Goal: Transaction & Acquisition: Purchase product/service

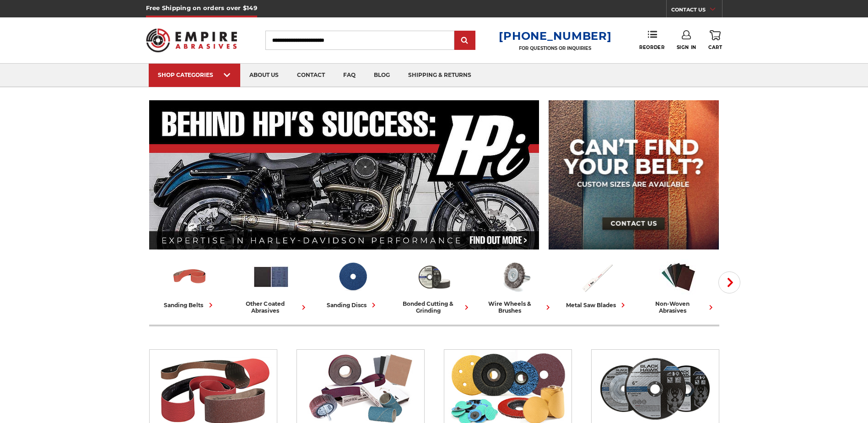
type input "**********"
drag, startPoint x: 0, startPoint y: 0, endPoint x: 688, endPoint y: 42, distance: 689.4
click at [688, 42] on link "Sign In" at bounding box center [687, 40] width 20 height 20
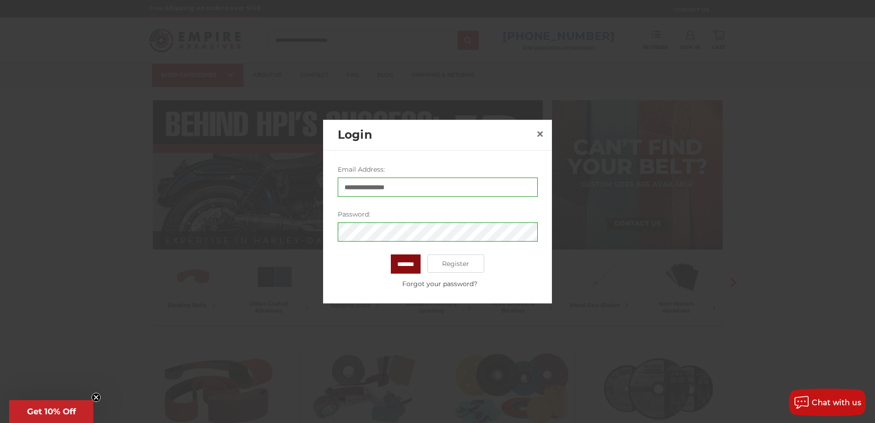
click at [409, 260] on input "*******" at bounding box center [406, 263] width 30 height 19
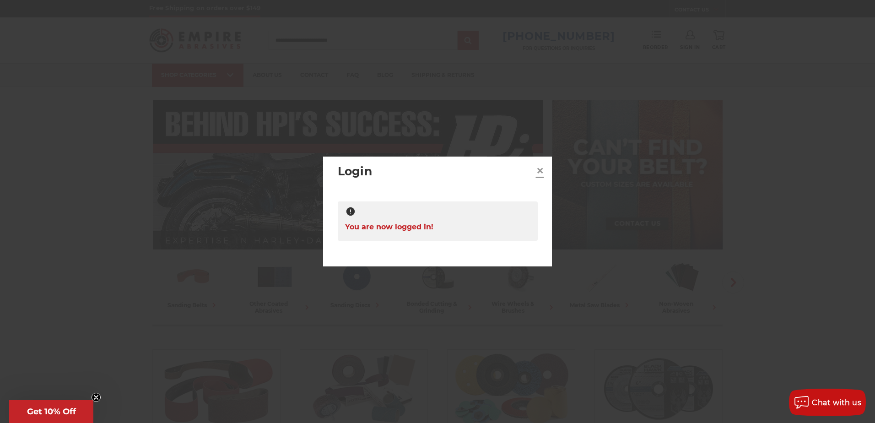
click at [538, 171] on span "×" at bounding box center [540, 171] width 8 height 18
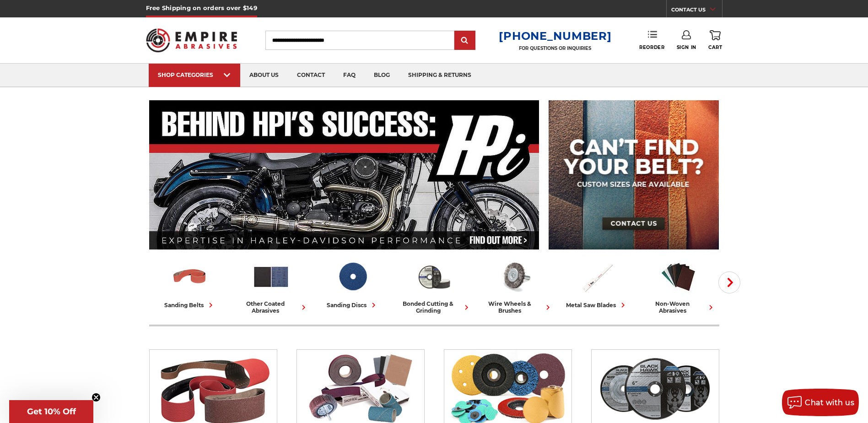
click at [656, 38] on icon at bounding box center [652, 34] width 9 height 9
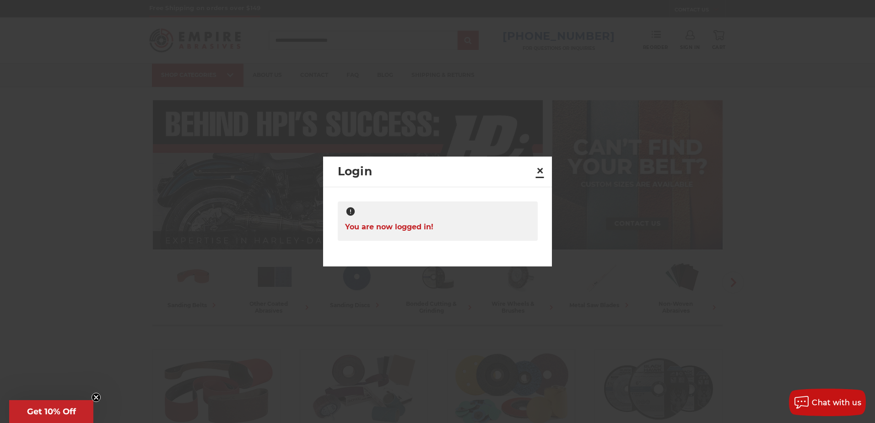
click at [539, 171] on span "×" at bounding box center [540, 171] width 8 height 18
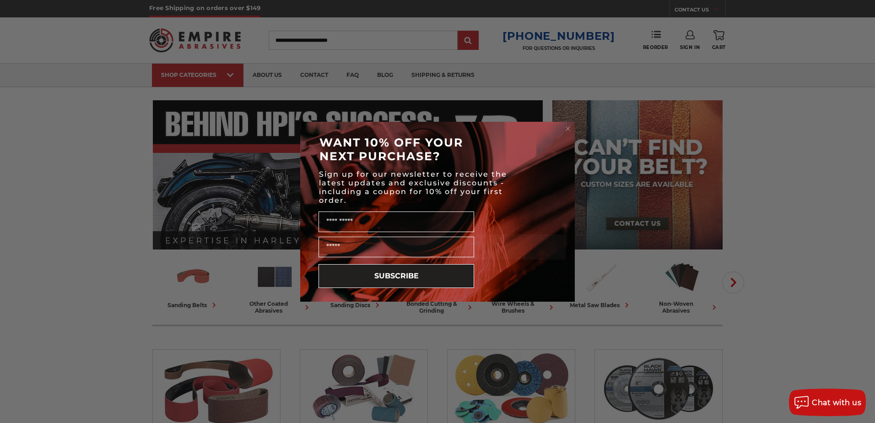
click at [567, 128] on icon "Close dialog" at bounding box center [568, 129] width 4 height 4
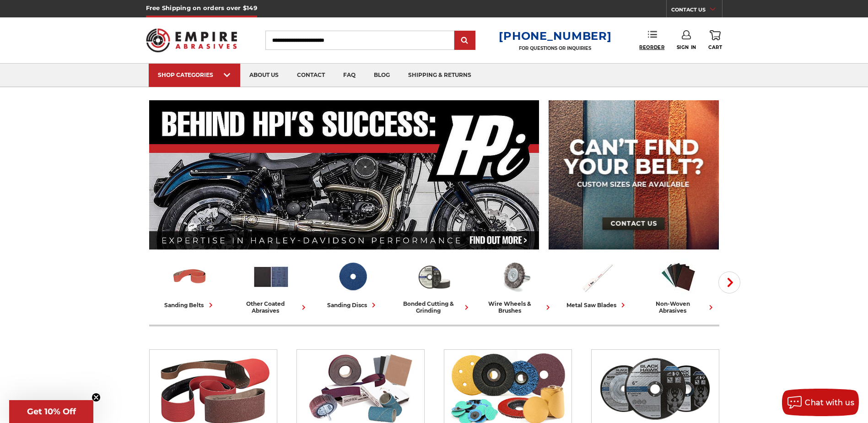
click at [649, 45] on span "Reorder" at bounding box center [651, 47] width 25 height 6
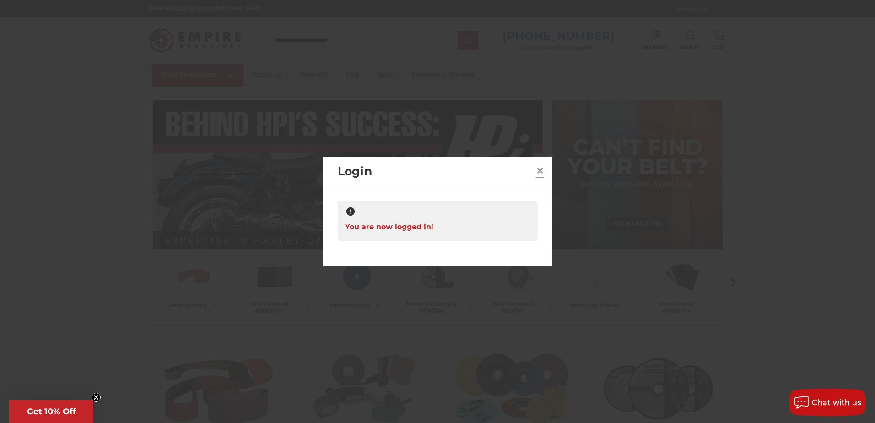
click at [541, 169] on span "×" at bounding box center [540, 171] width 8 height 18
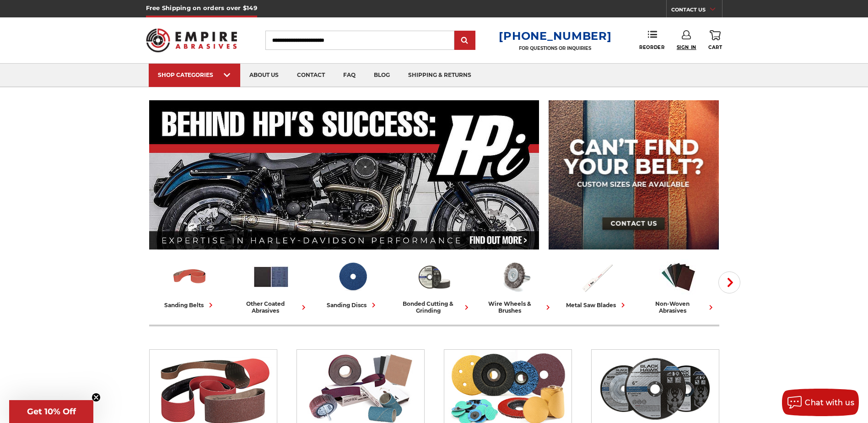
click at [689, 47] on span "Sign In" at bounding box center [687, 47] width 20 height 6
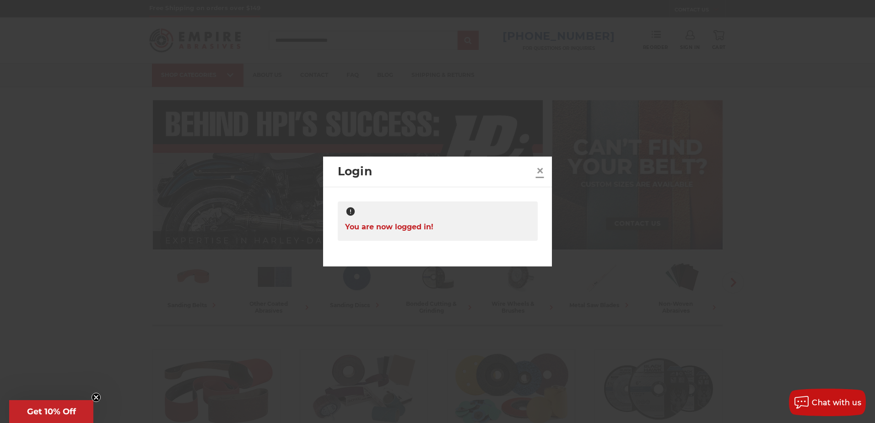
click at [544, 171] on link "×" at bounding box center [540, 170] width 15 height 15
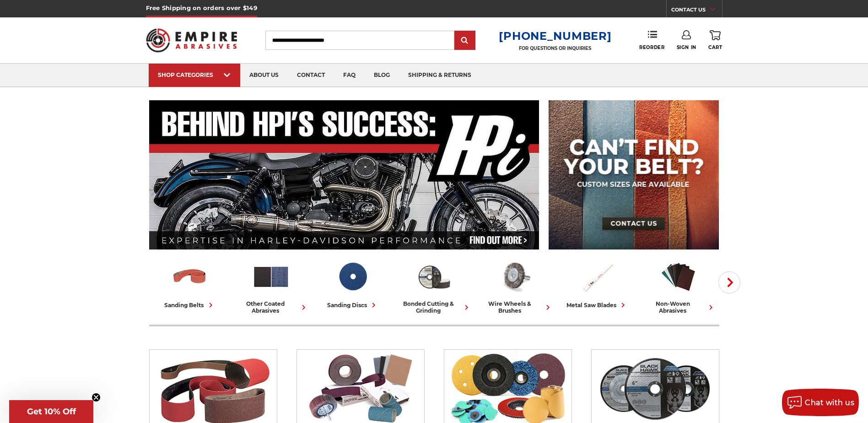
click at [333, 43] on input "Search" at bounding box center [359, 40] width 189 height 19
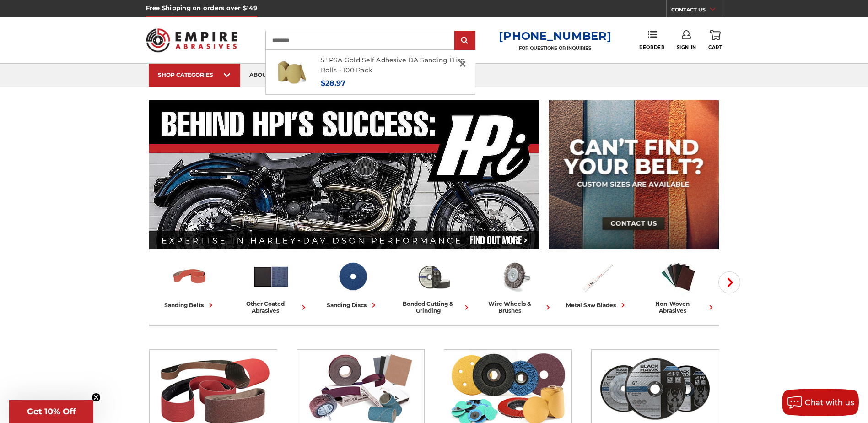
type input "*********"
click at [456, 32] on input "submit" at bounding box center [465, 41] width 18 height 18
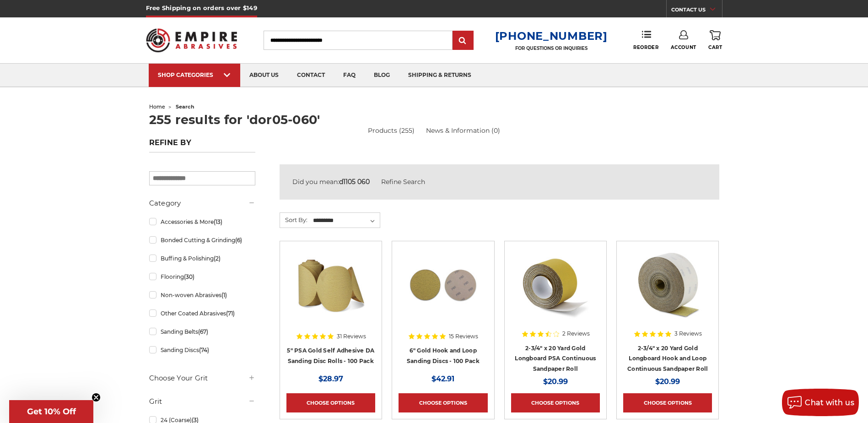
click at [295, 43] on input "Search" at bounding box center [358, 40] width 189 height 19
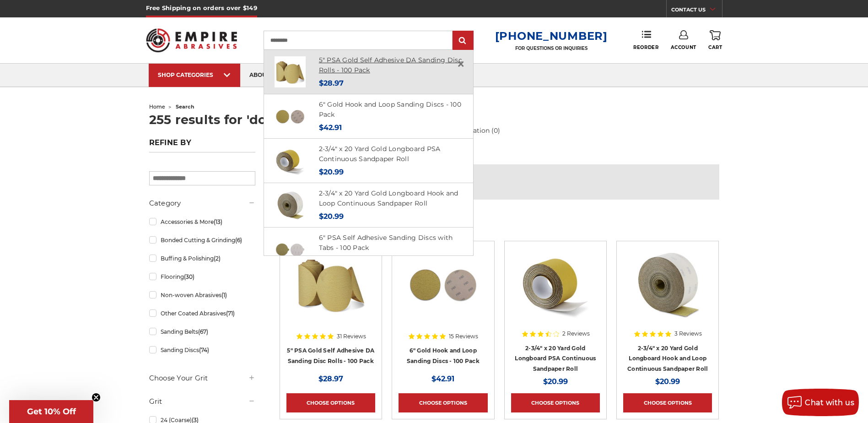
type input "*********"
click at [371, 63] on link "5" PSA Gold Self Adhesive DA Sanding Disc Rolls - 100 Pack" at bounding box center [390, 65] width 143 height 19
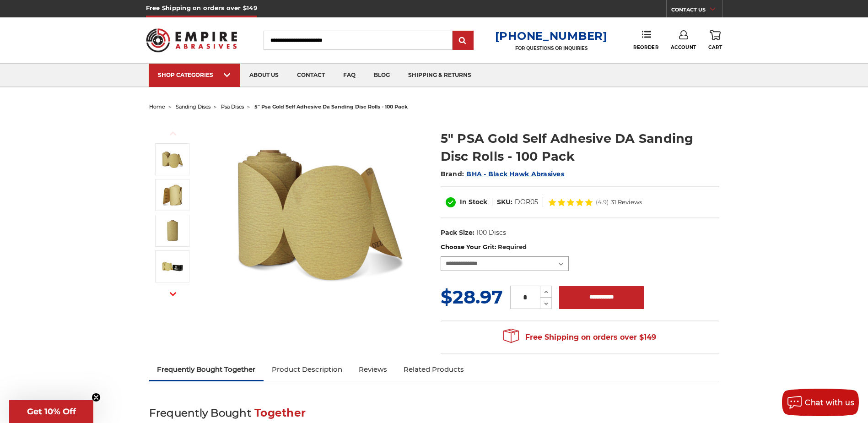
click at [490, 268] on select "**********" at bounding box center [505, 263] width 128 height 15
select select "***"
click at [441, 256] on select "**********" at bounding box center [505, 263] width 128 height 15
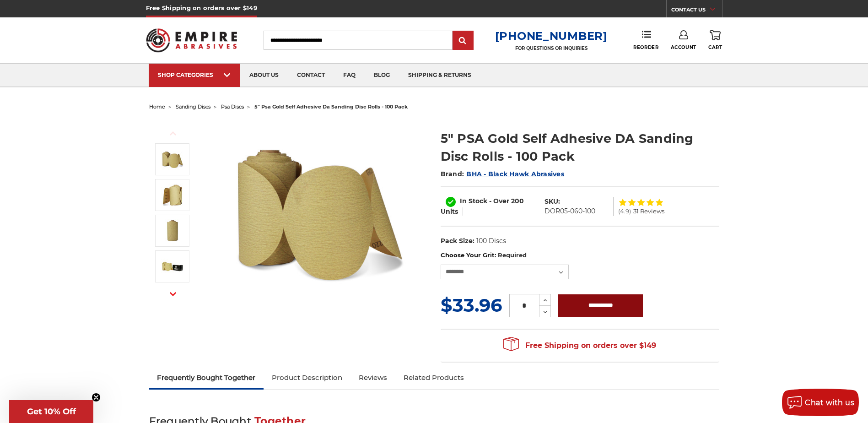
click at [603, 309] on input "**********" at bounding box center [600, 305] width 85 height 23
type input "**********"
click at [718, 35] on icon at bounding box center [715, 35] width 11 height 10
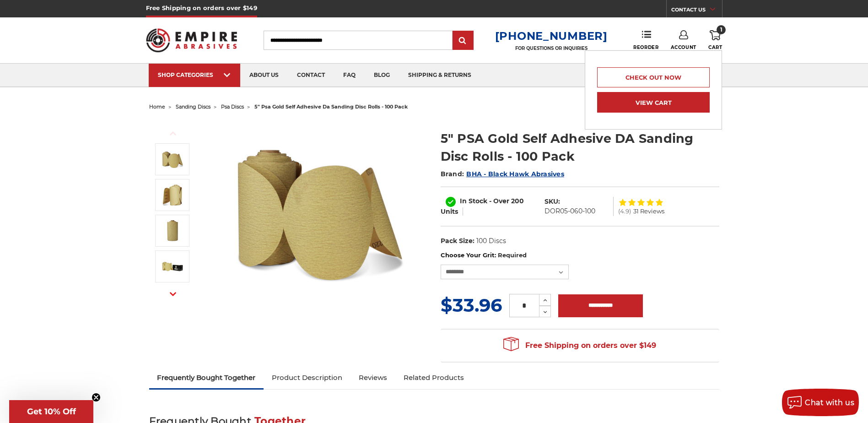
click at [655, 102] on link "View Cart" at bounding box center [653, 102] width 113 height 21
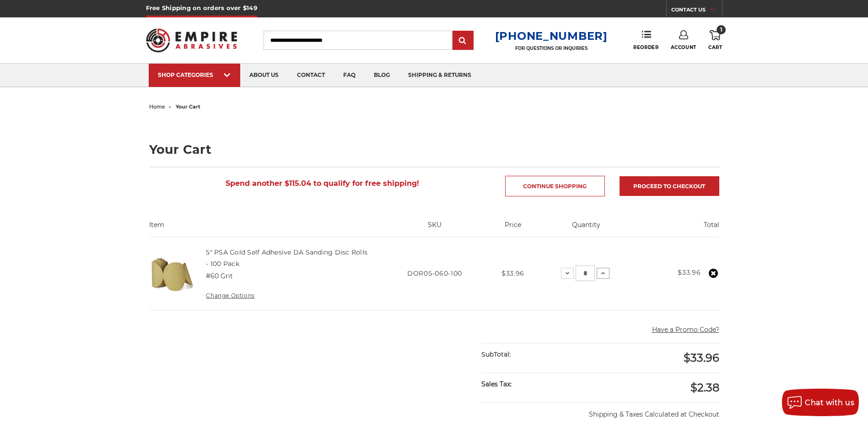
click at [605, 272] on icon at bounding box center [602, 272] width 7 height 7
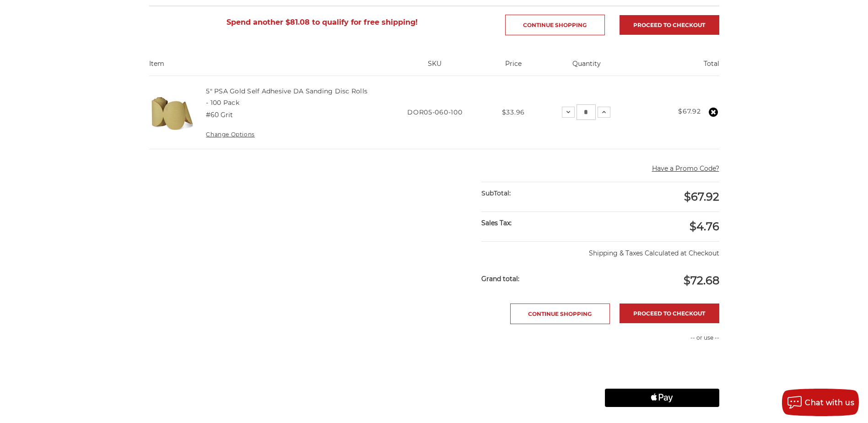
scroll to position [183, 0]
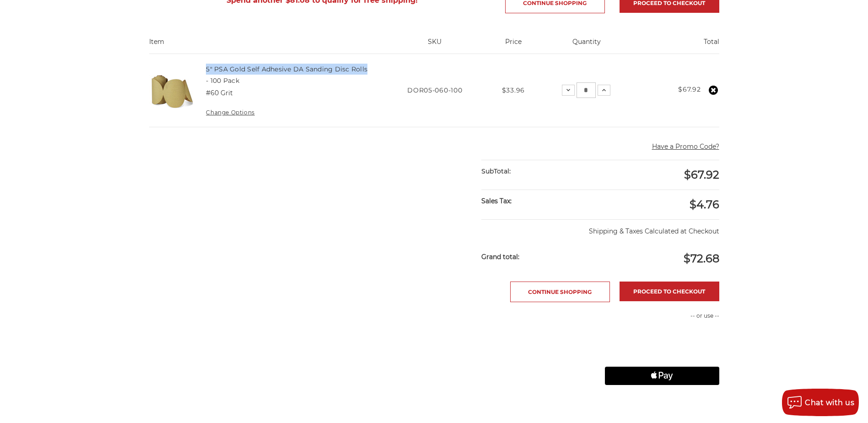
drag, startPoint x: 204, startPoint y: 66, endPoint x: 372, endPoint y: 74, distance: 168.1
click at [372, 74] on td "5" PSA Gold Self Adhesive DA Sanding Disc Rolls - 100 Pack #60 Grit Change Opti…" at bounding box center [287, 90] width 183 height 73
copy link "5" PSA Gold Self Adhesive DA Sanding Disc Rolls"
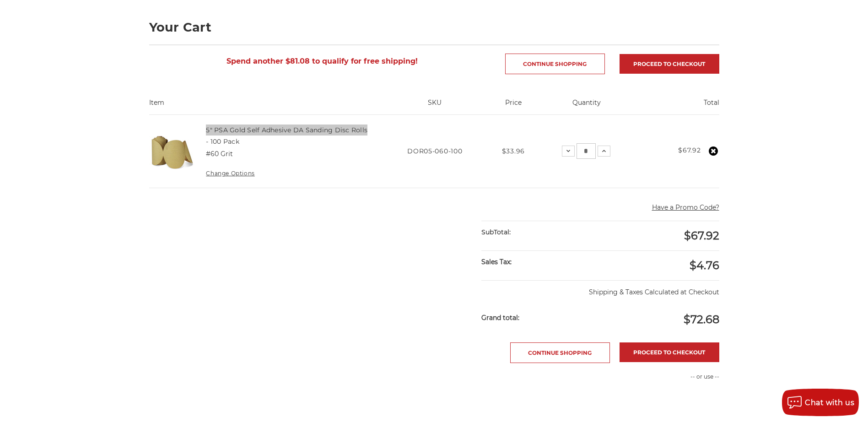
scroll to position [137, 0]
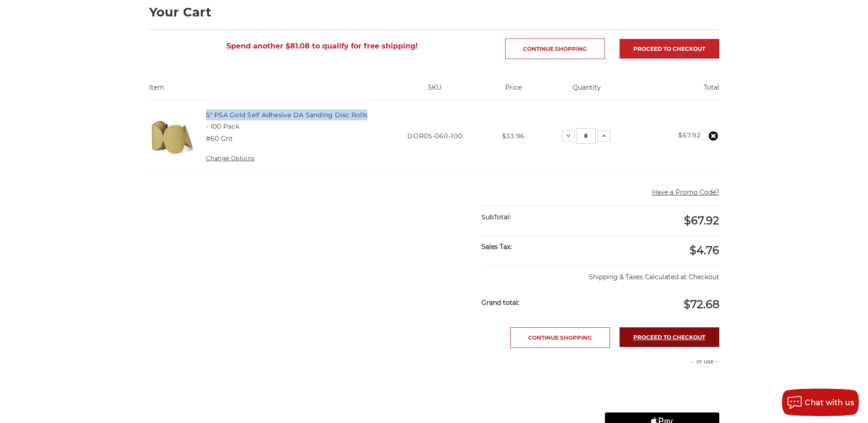
click at [686, 335] on link "Proceed to checkout" at bounding box center [670, 337] width 100 height 20
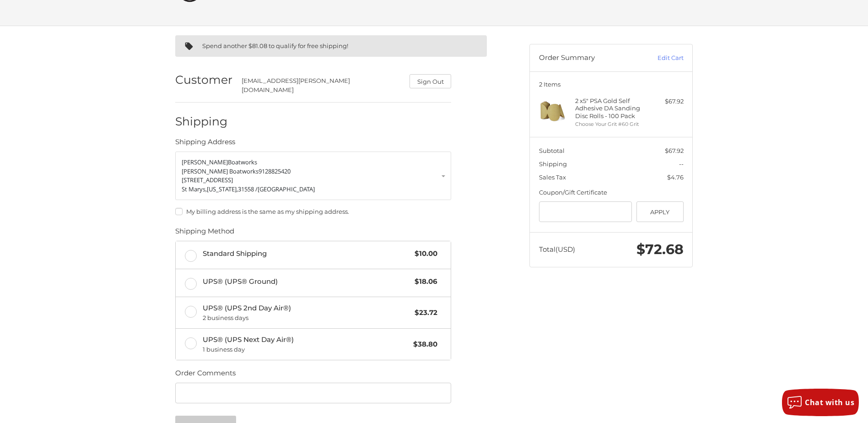
scroll to position [92, 0]
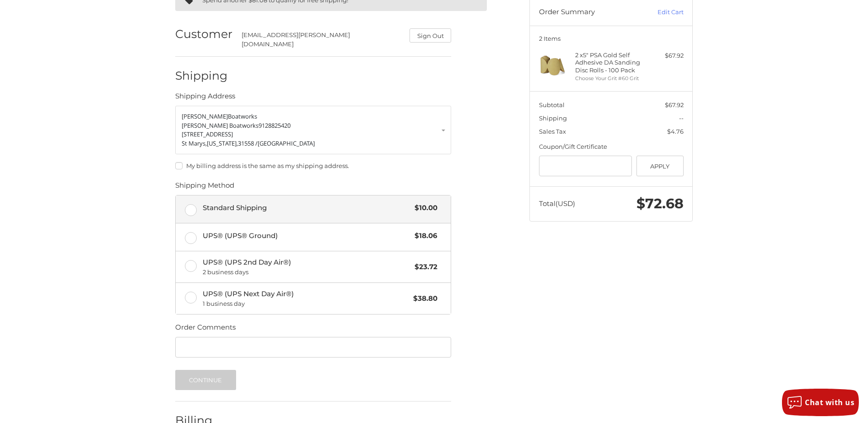
click at [199, 204] on label "Standard Shipping $10.00" at bounding box center [313, 208] width 275 height 27
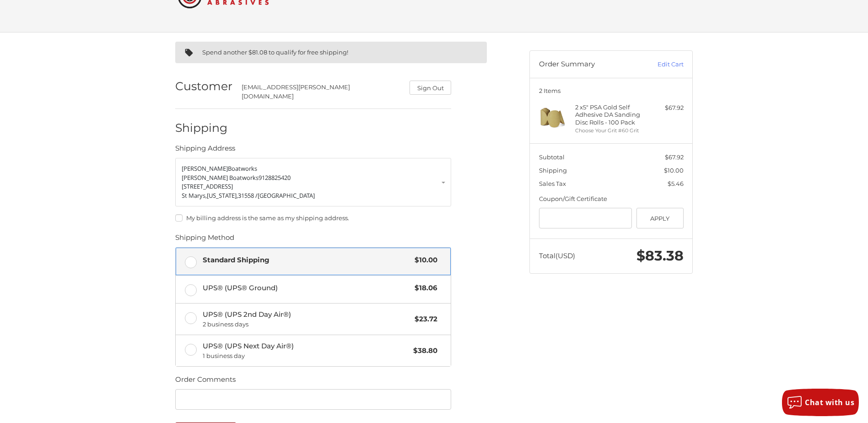
scroll to position [0, 0]
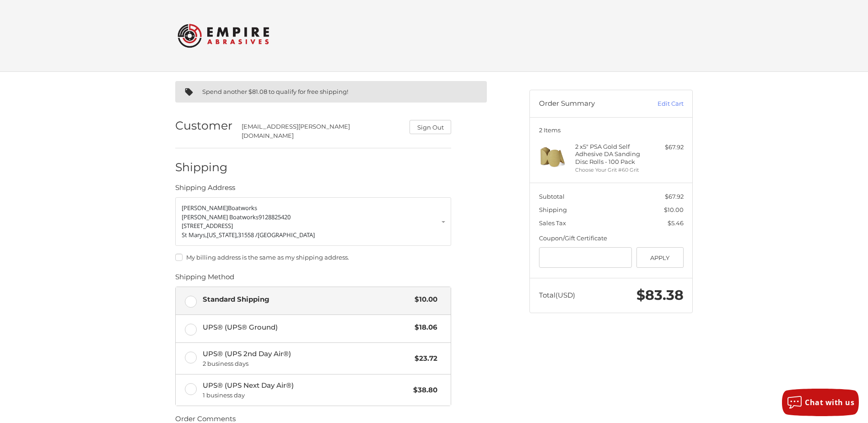
click at [60, 273] on div "Spend another $81.08 to qualify for free shipping! Customer [EMAIL_ADDRESS][PER…" at bounding box center [434, 321] width 868 height 499
click at [245, 28] on img at bounding box center [224, 36] width 92 height 36
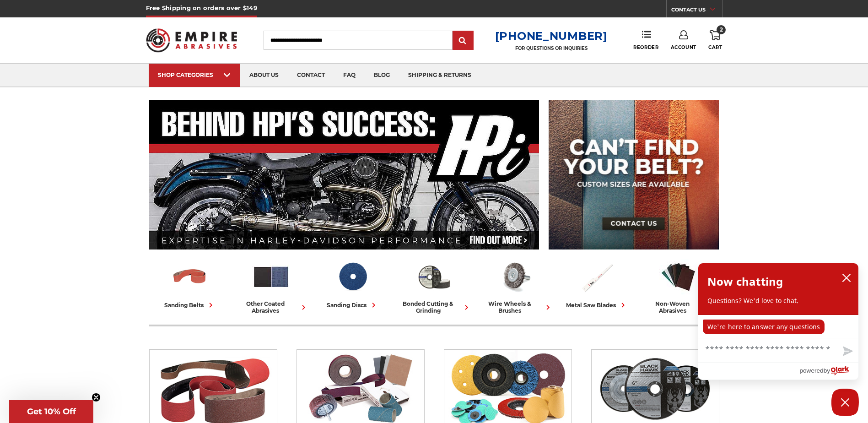
click at [684, 42] on link "Account" at bounding box center [684, 40] width 26 height 20
click at [682, 57] on link "Account" at bounding box center [683, 59] width 65 height 17
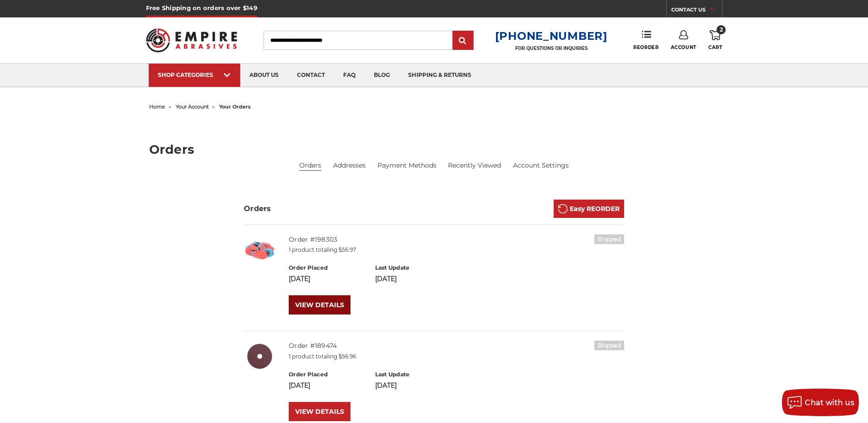
click at [333, 308] on link "VIEW DETAILS" at bounding box center [320, 304] width 62 height 19
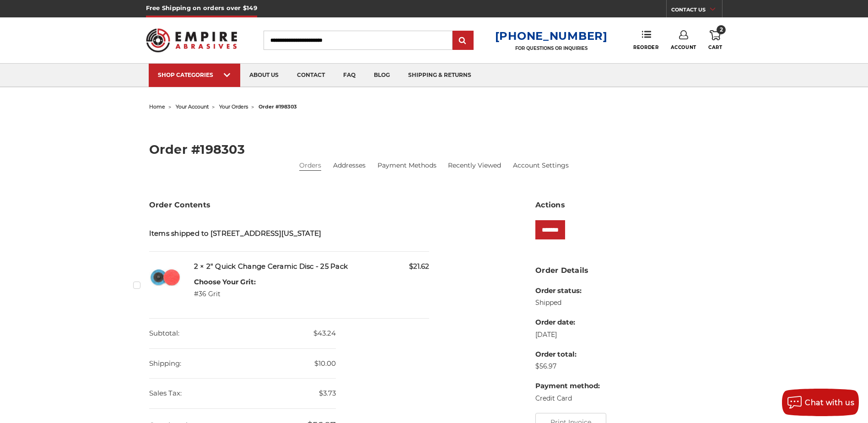
click at [274, 268] on h5 "2 × 2" Quick Change Ceramic Disc - 25 Pack" at bounding box center [312, 266] width 236 height 11
click at [169, 280] on img at bounding box center [165, 277] width 32 height 32
click at [561, 232] on input "*******" at bounding box center [550, 229] width 30 height 19
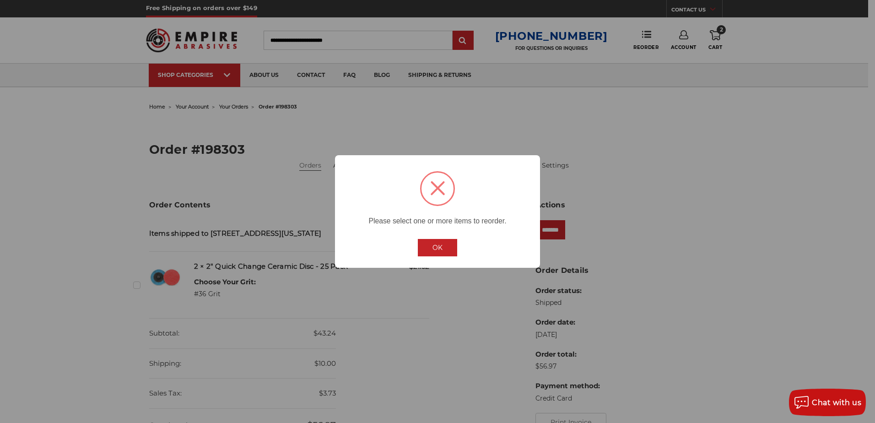
click at [446, 245] on button "OK" at bounding box center [437, 247] width 39 height 17
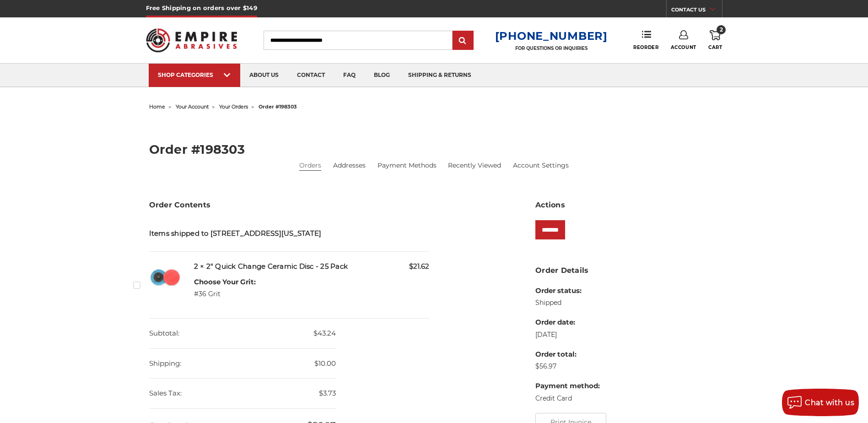
click at [136, 284] on label "Checkbox 538913 label" at bounding box center [138, 285] width 10 height 10
click at [555, 232] on input "*******" at bounding box center [550, 229] width 30 height 19
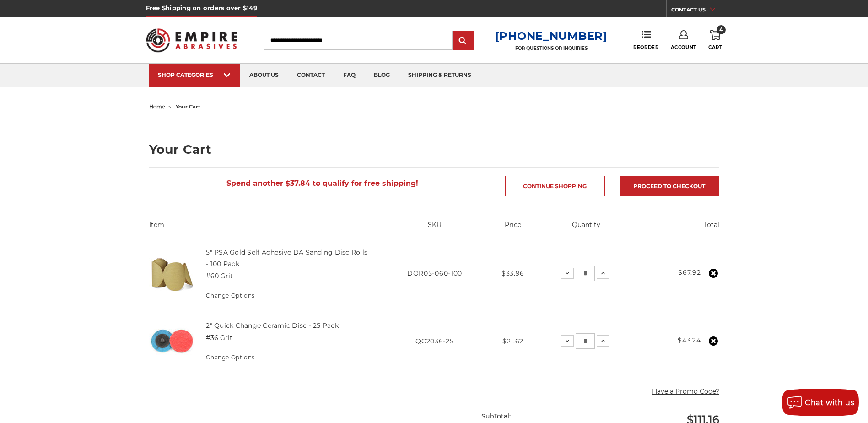
click at [681, 38] on icon at bounding box center [683, 34] width 9 height 9
click at [680, 55] on link "Account" at bounding box center [683, 59] width 65 height 17
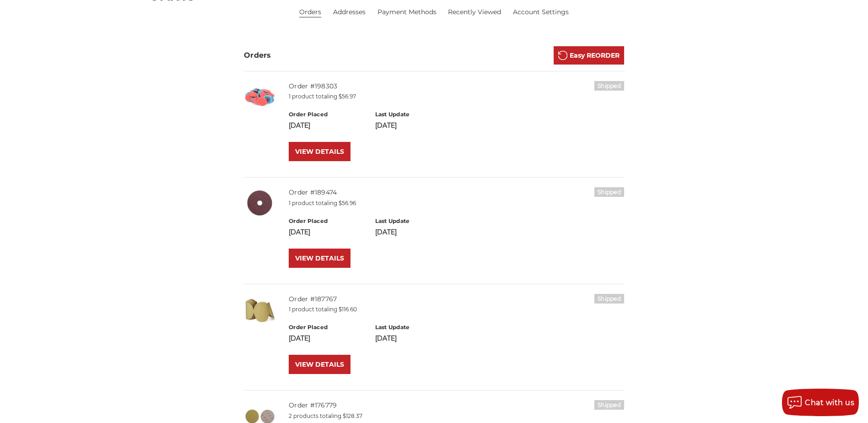
scroll to position [137, 0]
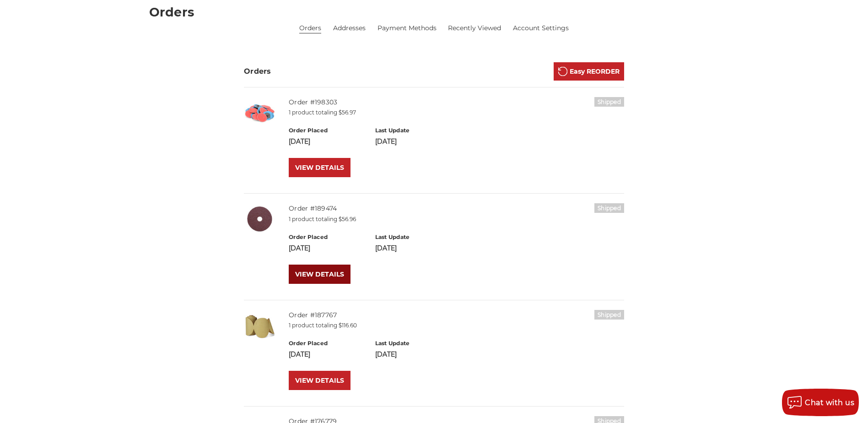
click at [328, 271] on link "VIEW DETAILS" at bounding box center [320, 273] width 62 height 19
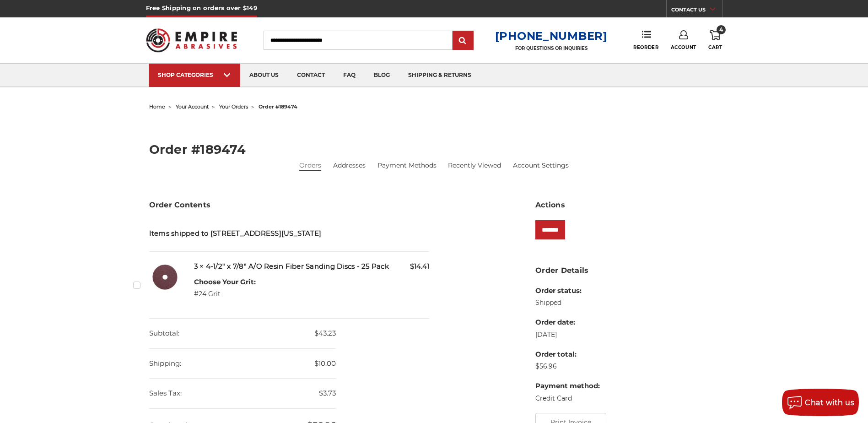
click at [137, 284] on label "Checkbox 514967 label" at bounding box center [138, 285] width 10 height 10
click at [558, 234] on input "*******" at bounding box center [550, 229] width 30 height 19
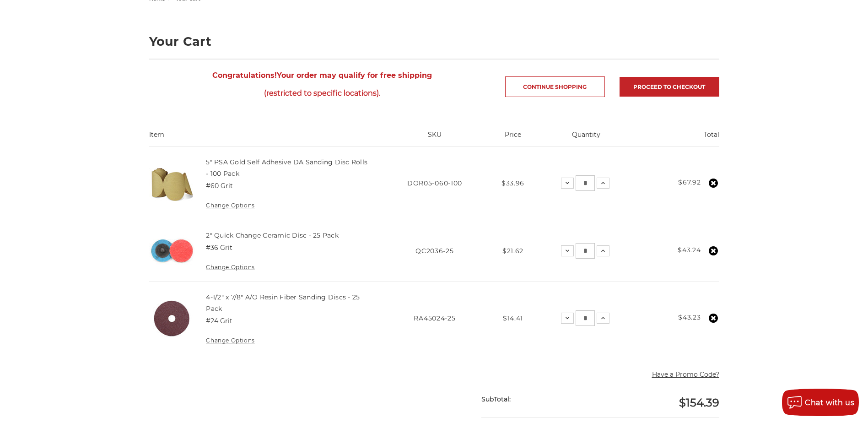
scroll to position [137, 0]
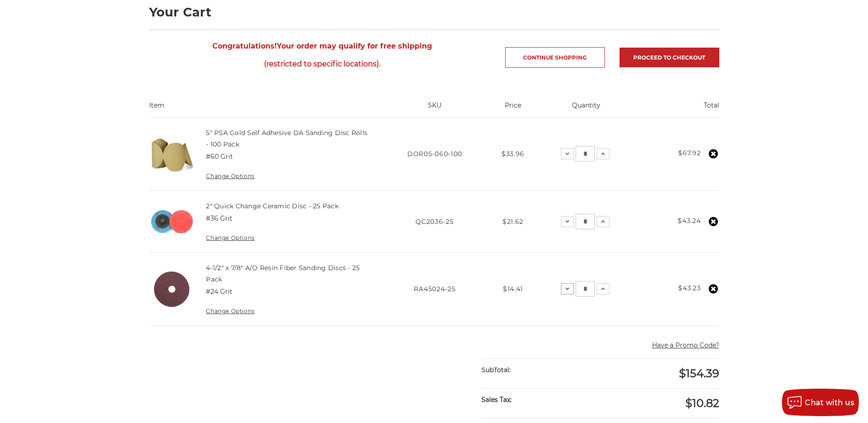
click at [566, 290] on icon at bounding box center [567, 288] width 7 height 7
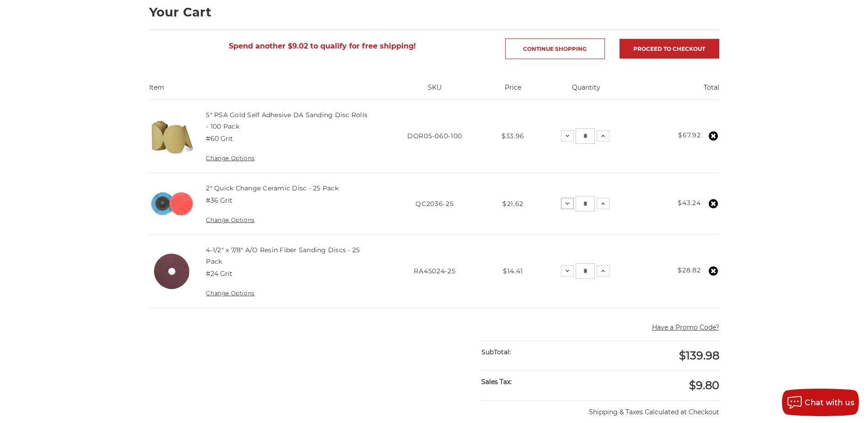
click at [566, 205] on icon at bounding box center [567, 203] width 7 height 7
click at [603, 136] on icon at bounding box center [602, 135] width 7 height 7
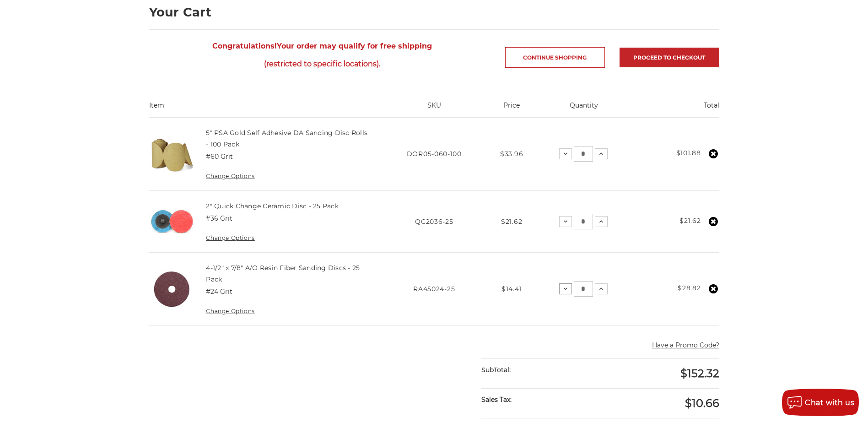
click at [563, 290] on icon at bounding box center [565, 288] width 7 height 7
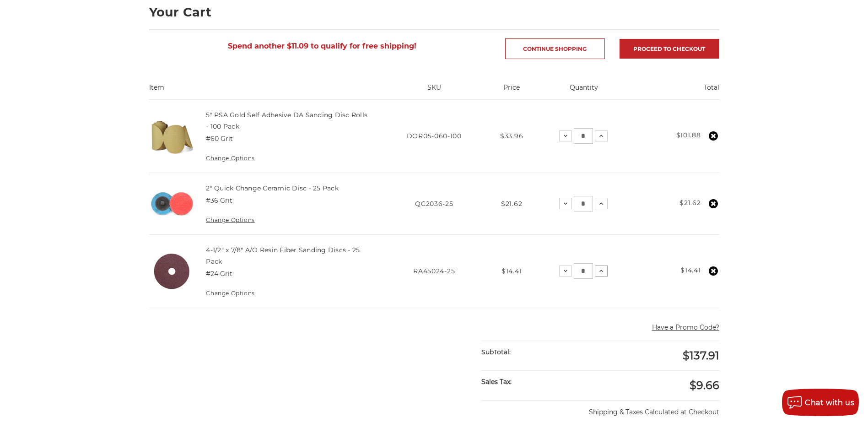
click at [606, 271] on button "Increase Quantity:" at bounding box center [601, 270] width 13 height 11
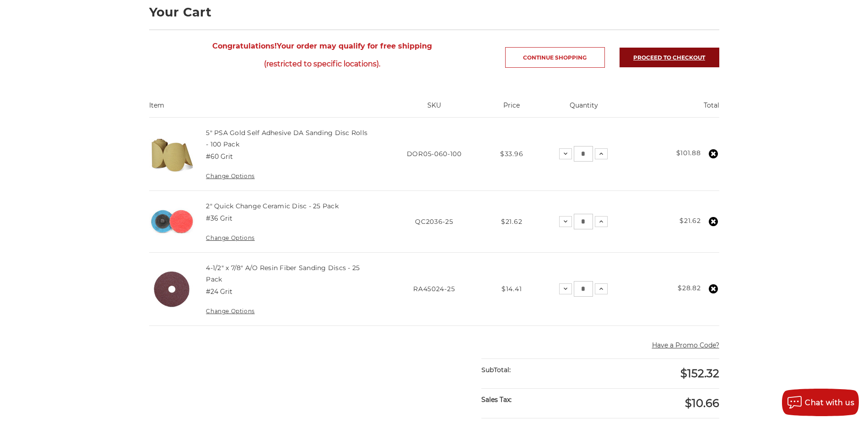
click at [679, 58] on link "Proceed to checkout" at bounding box center [670, 58] width 100 height 20
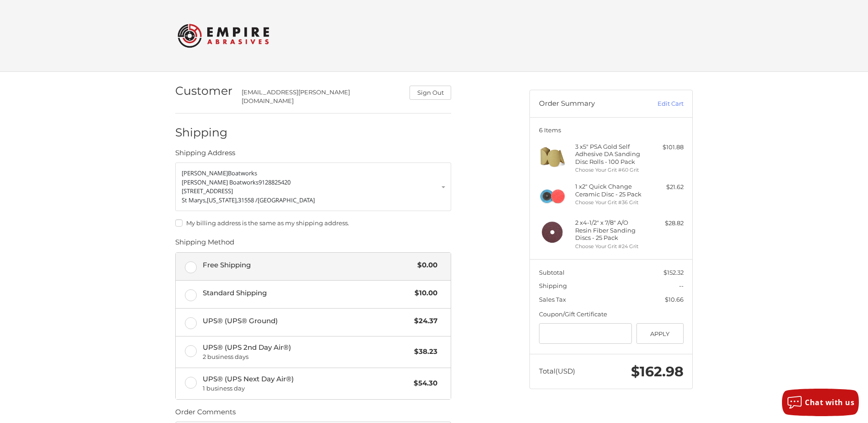
click at [192, 260] on label "Free Shipping $0.00" at bounding box center [313, 266] width 275 height 27
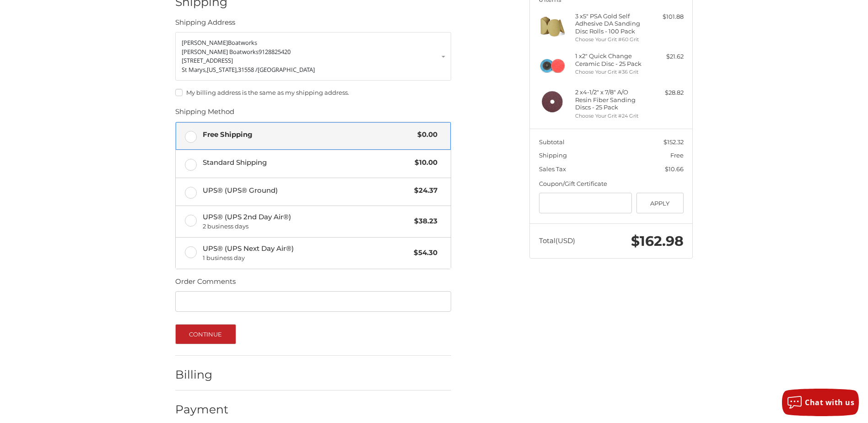
scroll to position [135, 0]
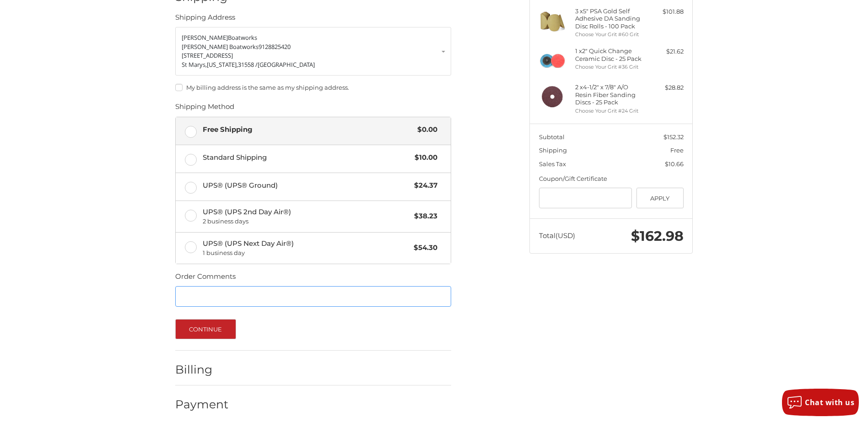
click at [197, 290] on input "Order Comments" at bounding box center [313, 296] width 276 height 21
type input "**********"
drag, startPoint x: 573, startPoint y: 49, endPoint x: 647, endPoint y: 58, distance: 74.2
click at [647, 58] on div "1 x 2" Quick Change Ceramic Disc - 25 Pack Choose Your Grit #36 Grit $21.62" at bounding box center [611, 60] width 145 height 27
copy div "1 x 2" Quick Change Ceramic Disc - 25 Pack"
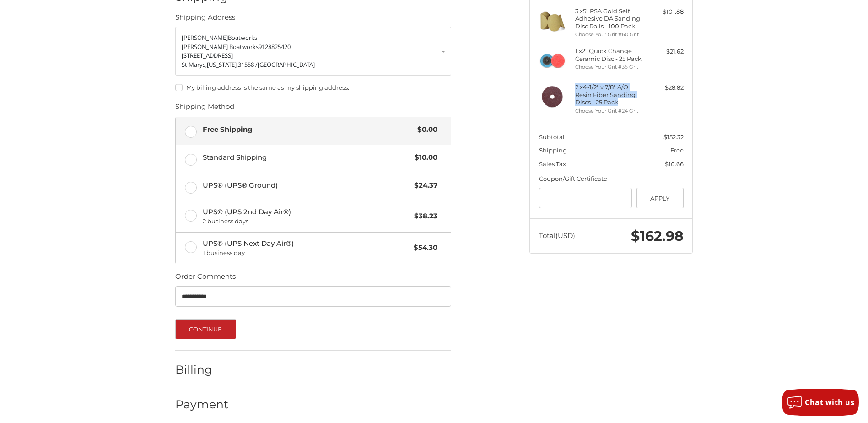
drag, startPoint x: 576, startPoint y: 87, endPoint x: 631, endPoint y: 102, distance: 57.8
click at [631, 102] on h4 "2 x 4-1/2" x 7/8" A/O Resin Fiber Sanding Discs - 25 Pack" at bounding box center [610, 94] width 70 height 22
copy h4 "2 x 4-1/2" x 7/8" A/O Resin Fiber Sanding Discs - 25 Pack"
click at [97, 274] on div "**********" at bounding box center [434, 182] width 868 height 492
click at [212, 325] on button "Continue" at bounding box center [205, 329] width 61 height 20
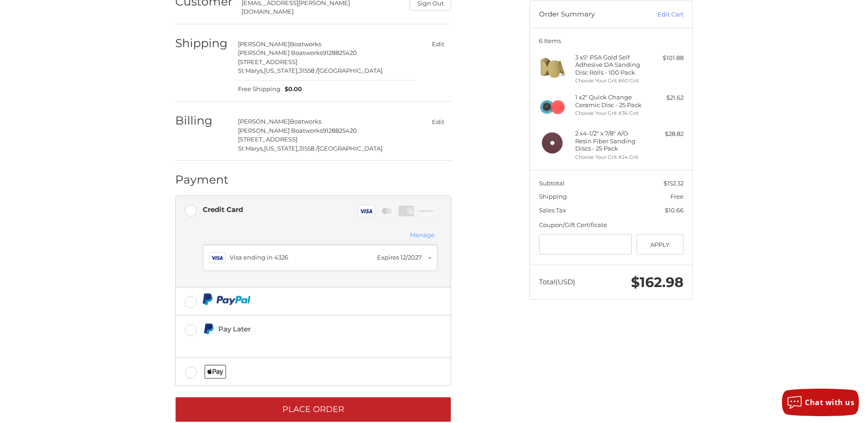
scroll to position [102, 0]
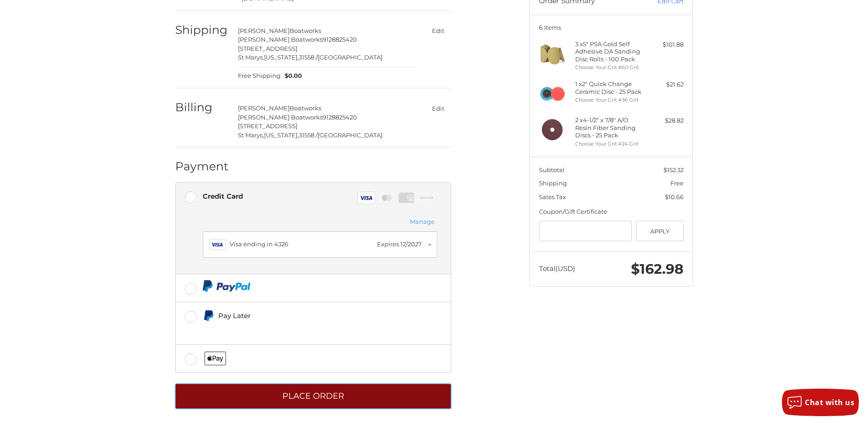
click at [316, 392] on button "Place Order" at bounding box center [313, 395] width 276 height 25
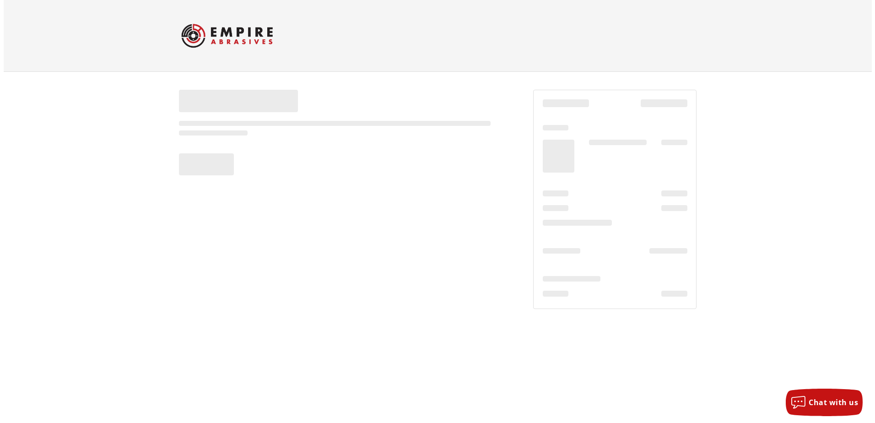
scroll to position [0, 0]
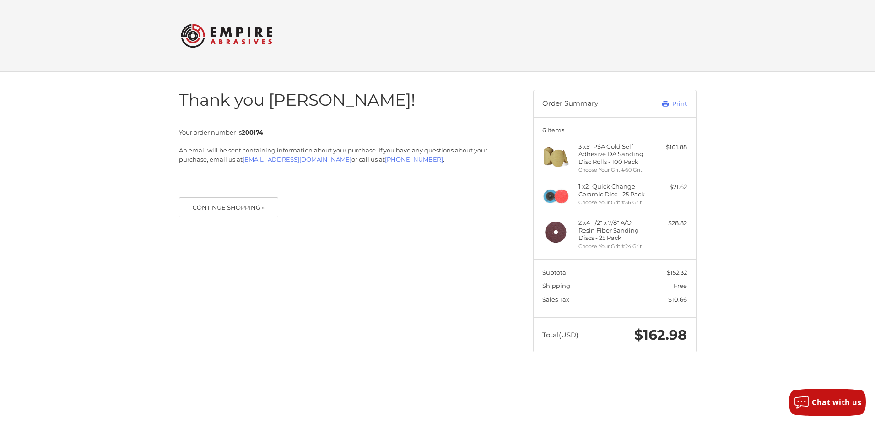
click at [609, 233] on h4 "2 x 4-1/2" x 7/8" A/O Resin Fiber Sanding Discs - 25 Pack" at bounding box center [613, 230] width 70 height 22
click at [684, 104] on link "Print" at bounding box center [663, 103] width 45 height 9
